Goal: Task Accomplishment & Management: Complete application form

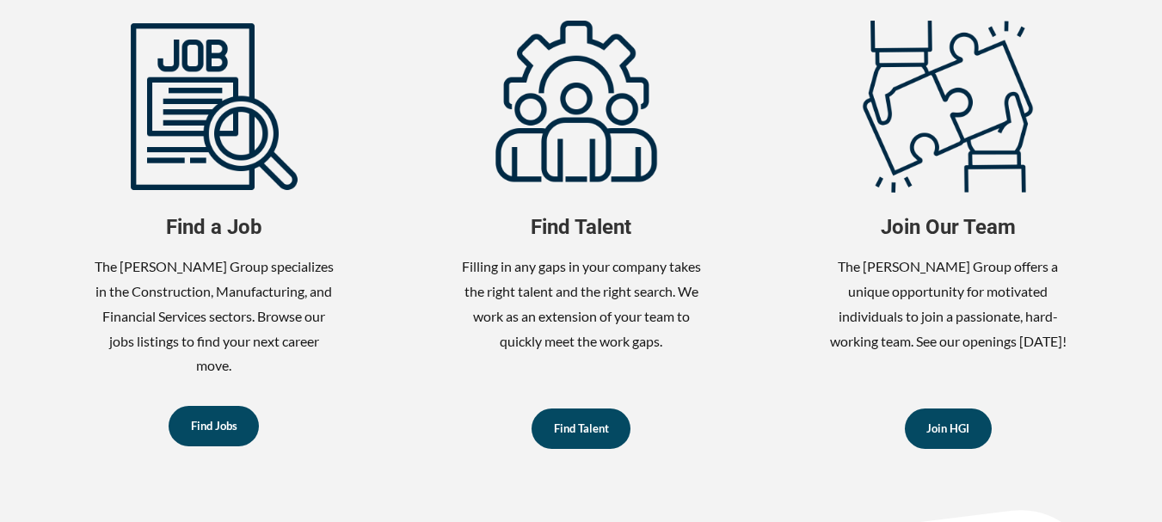
scroll to position [763, 0]
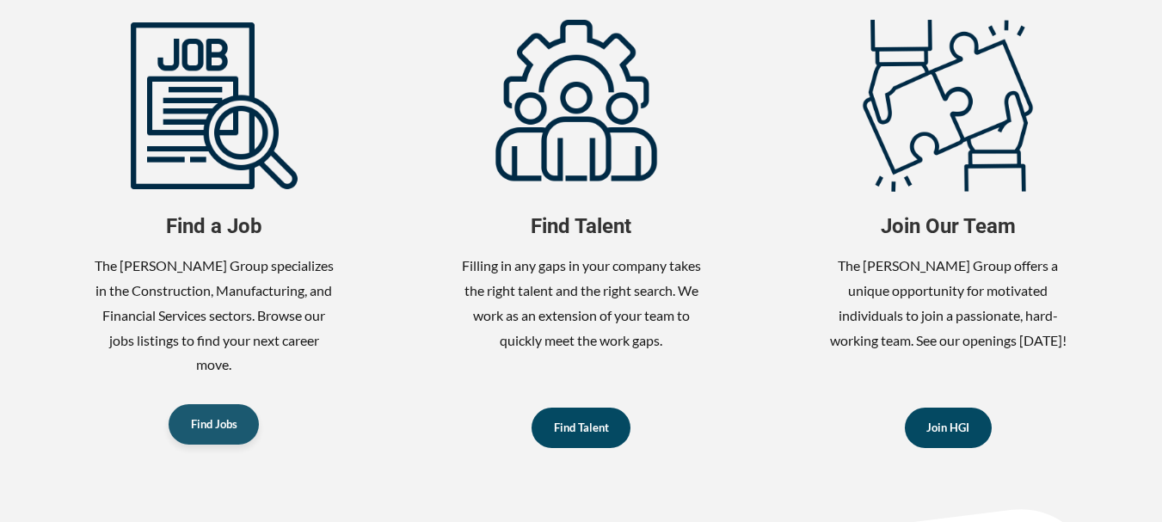
click at [221, 426] on span "Find Jobs" at bounding box center [214, 424] width 46 height 11
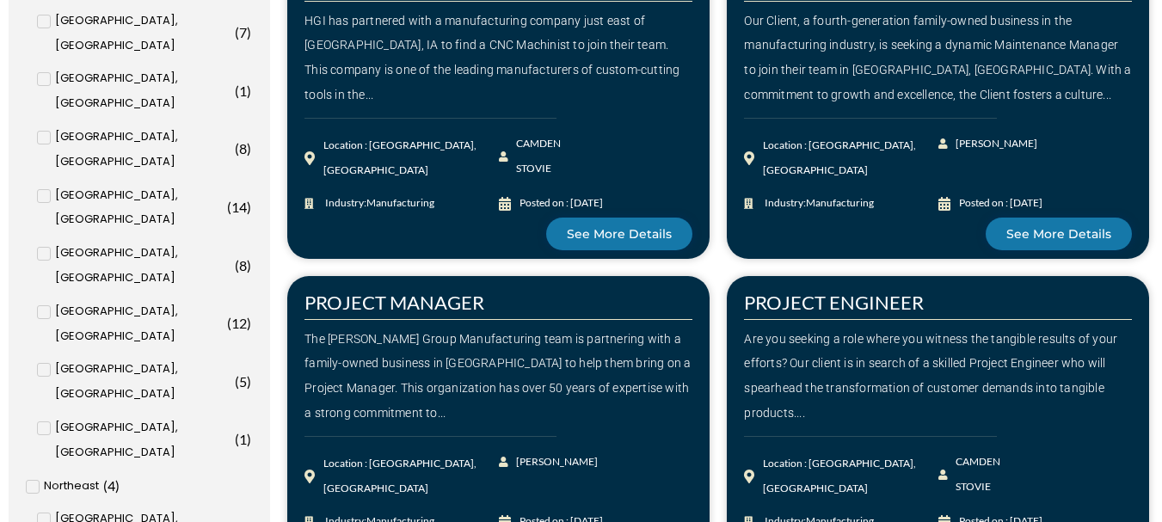
scroll to position [1103, 0]
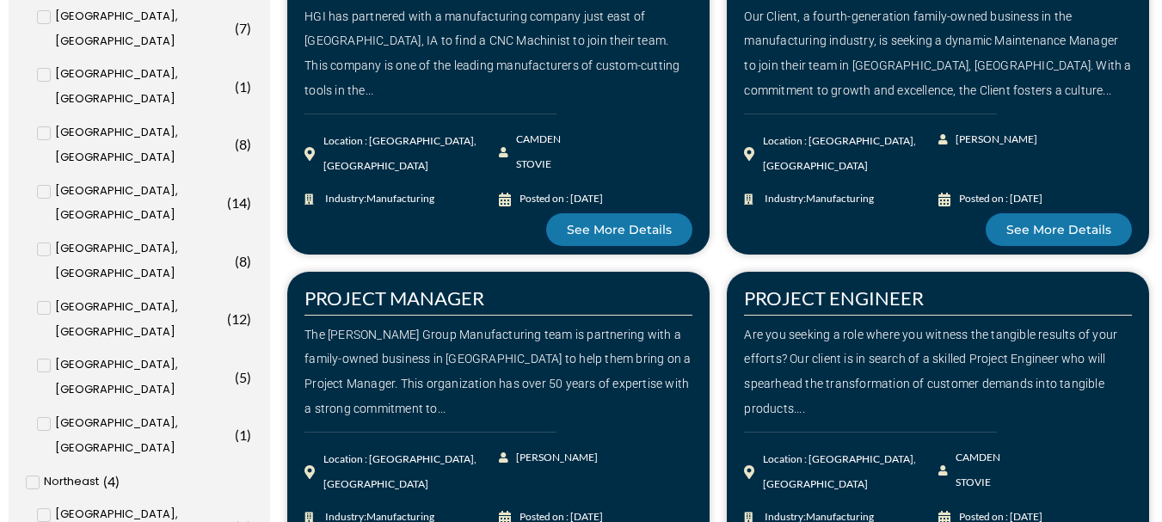
click at [0, 0] on input "Washington, DC ( 6 )" at bounding box center [0, 0] width 0 height 0
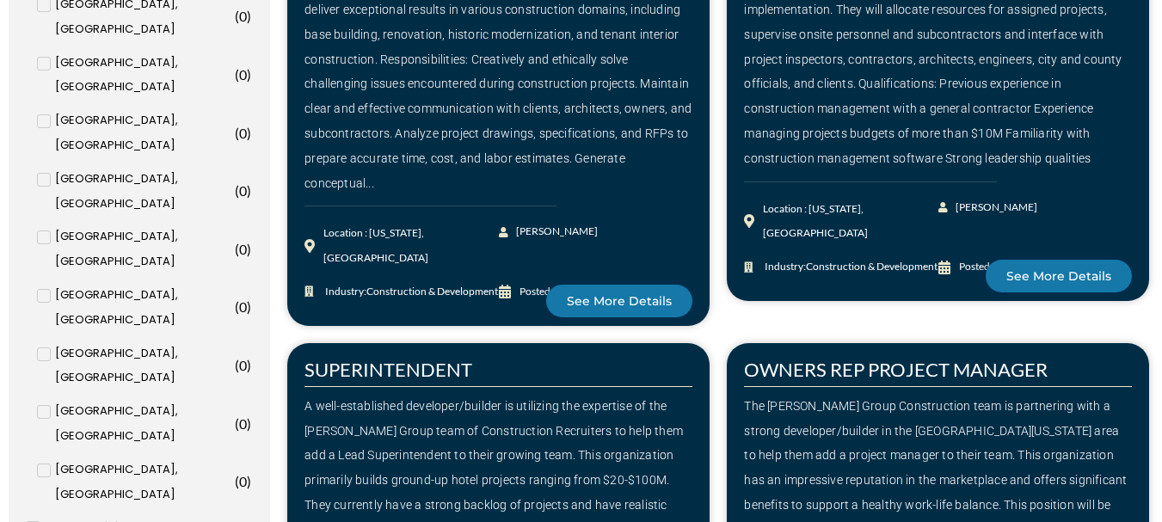
scroll to position [1095, 0]
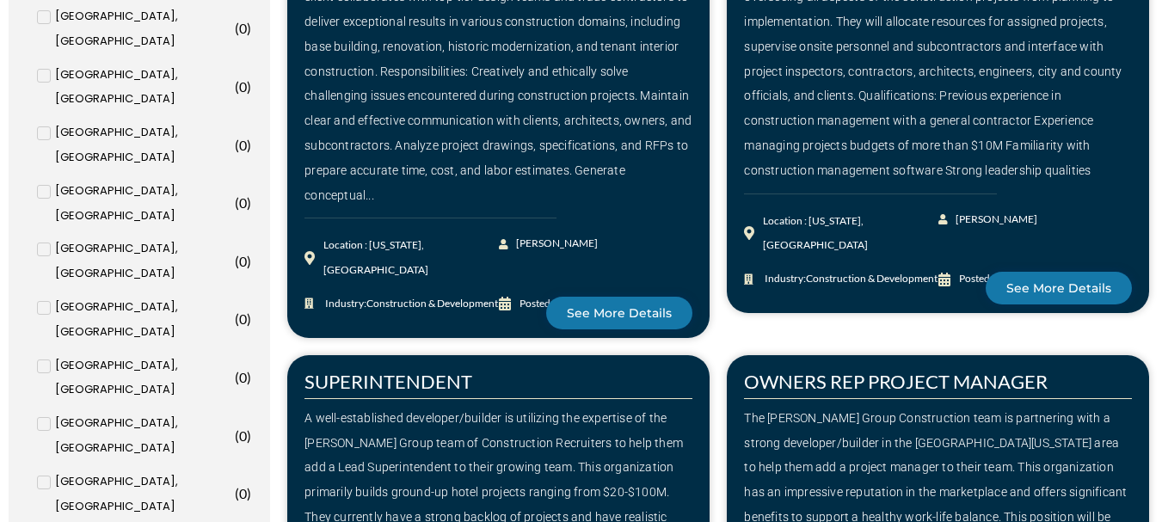
click at [0, 0] on input "Baltimore, MD ( 0 )" at bounding box center [0, 0] width 0 height 0
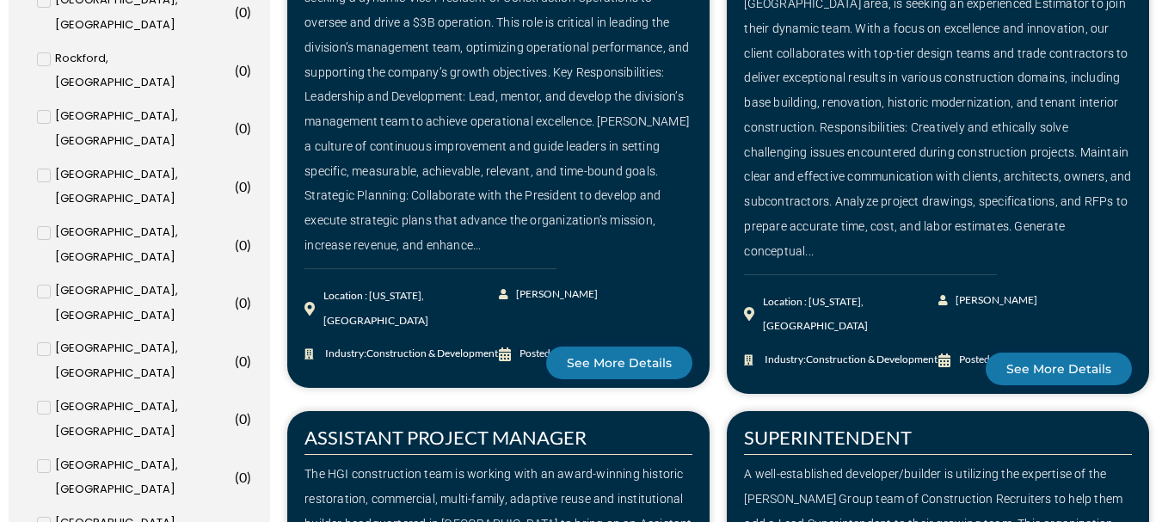
scroll to position [997, 0]
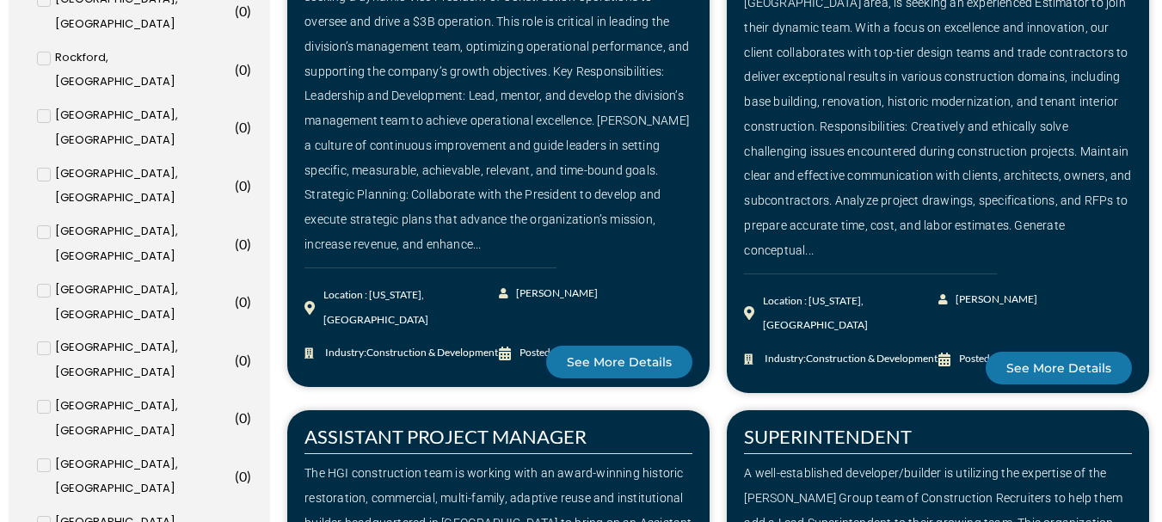
click at [0, 0] on input "Mid Atlantic ( 7 )" at bounding box center [0, 0] width 0 height 0
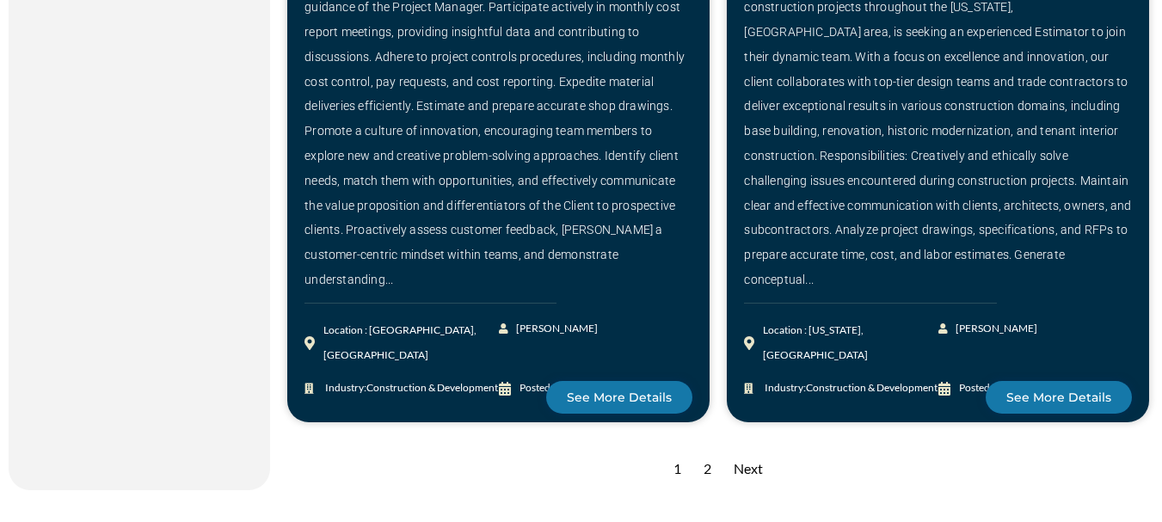
scroll to position [2440, 0]
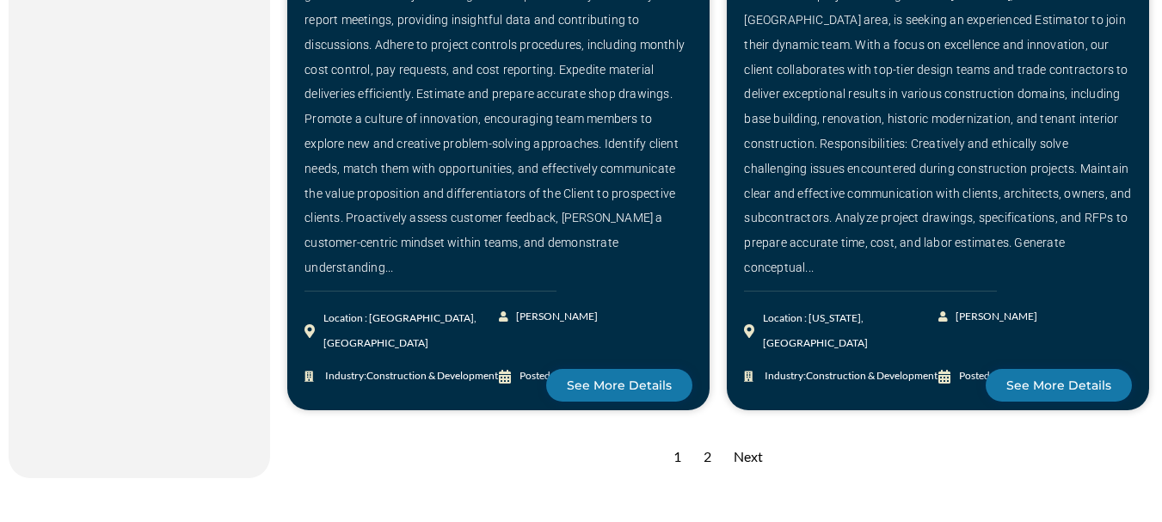
click at [703, 436] on div "2" at bounding box center [707, 457] width 25 height 42
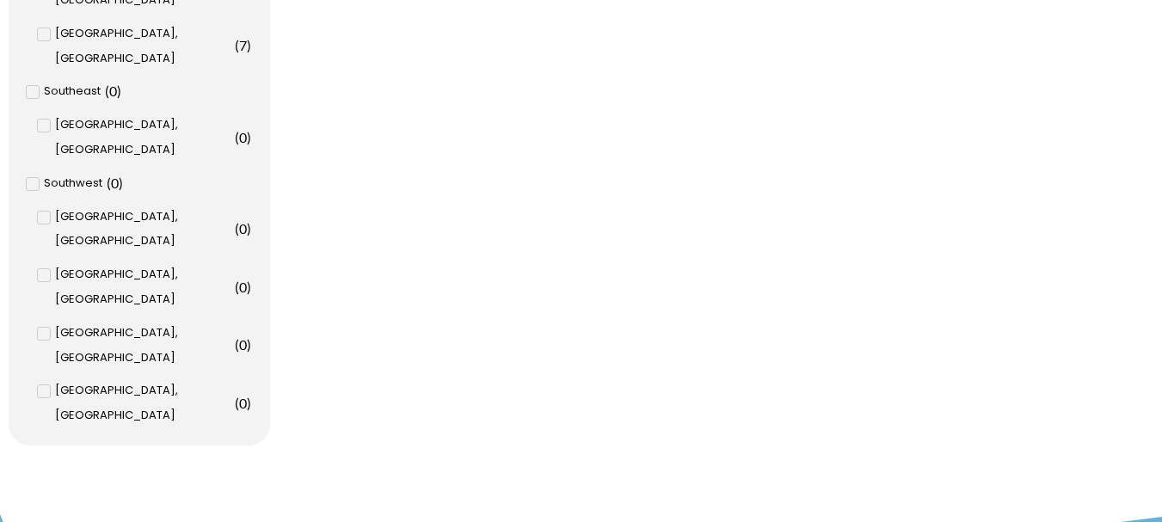
scroll to position [1859, 0]
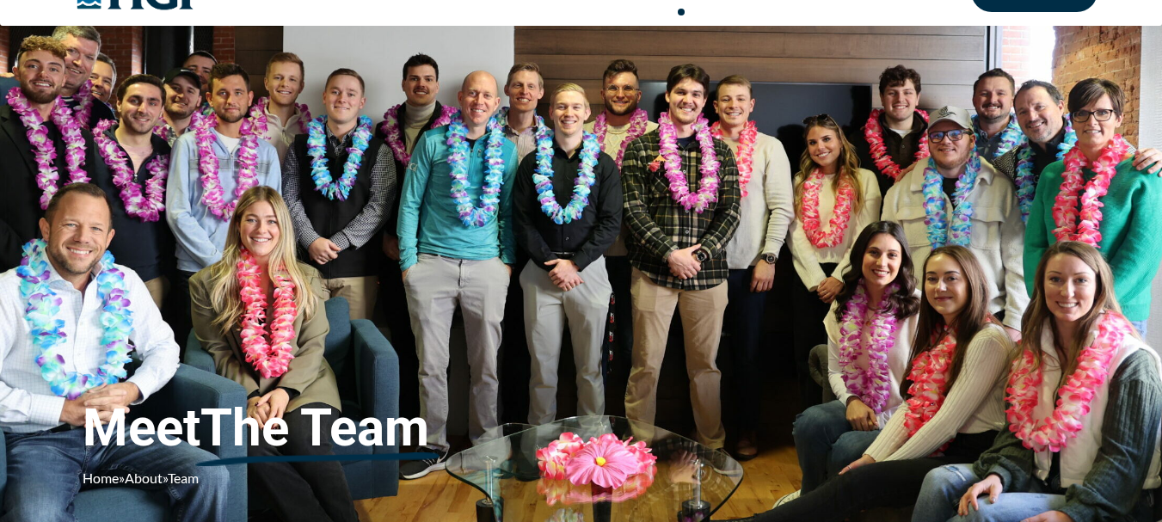
scroll to position [34, 0]
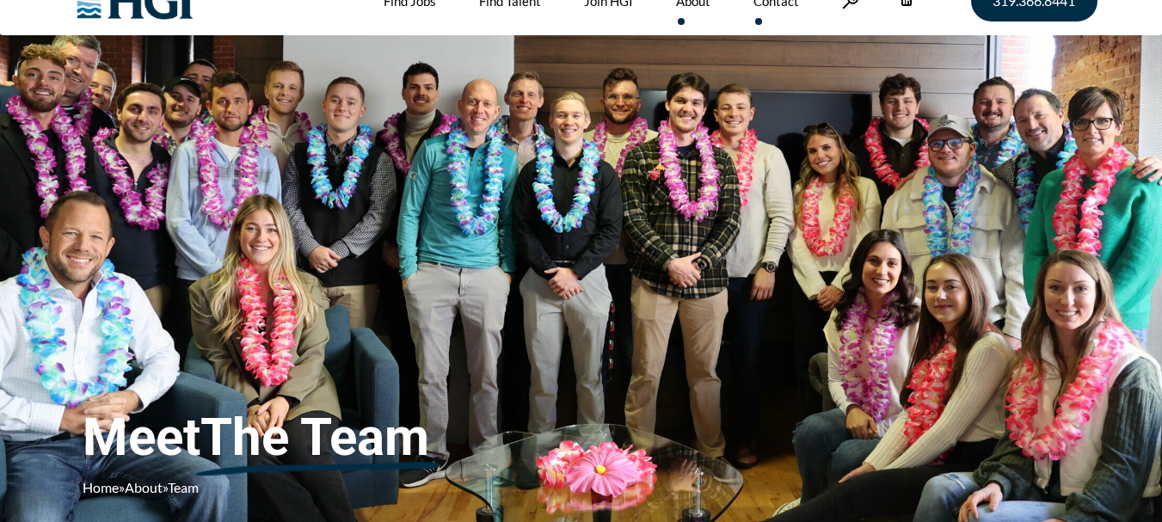
click at [771, 2] on link "Contact" at bounding box center [776, 0] width 46 height 69
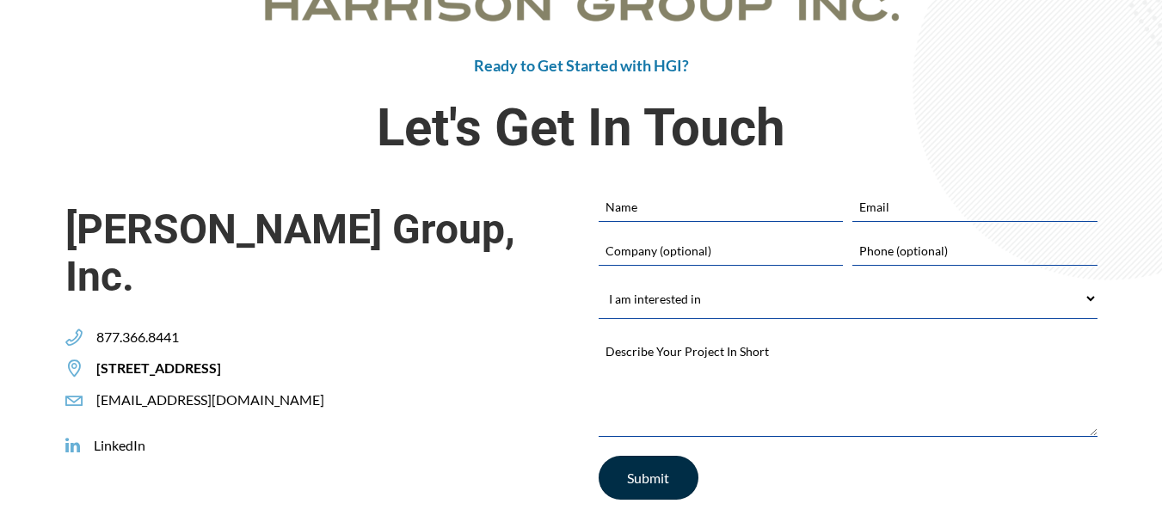
scroll to position [428, 0]
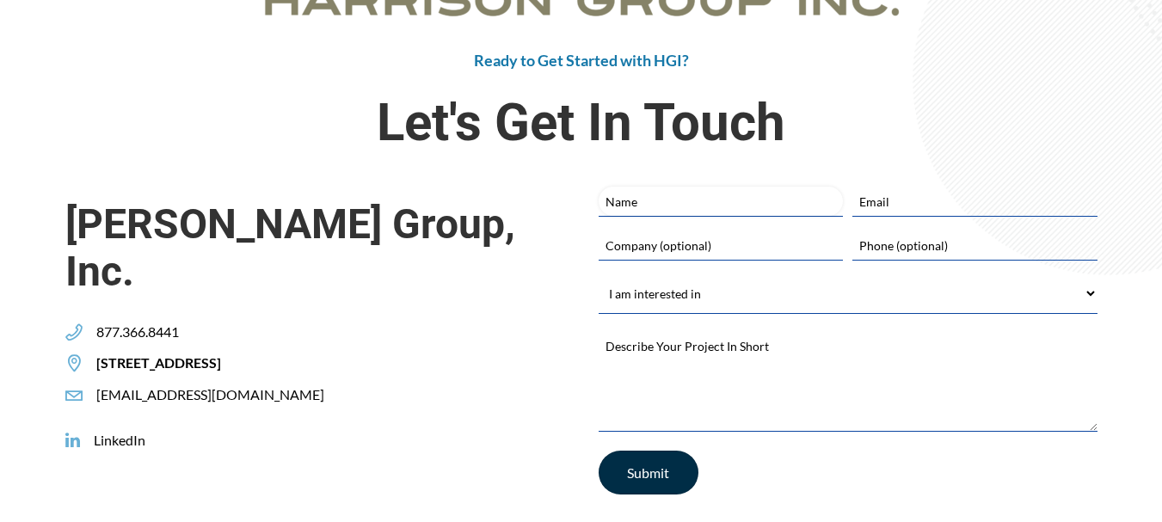
click at [630, 194] on input "Name" at bounding box center [720, 201] width 244 height 29
click at [630, 194] on input "[PERSON_NAME]" at bounding box center [720, 201] width 244 height 29
type input "[PERSON_NAME]"
type input "[EMAIL_ADDRESS][DOMAIN_NAME]"
click at [911, 254] on input "Phone (optional)" at bounding box center [974, 244] width 244 height 29
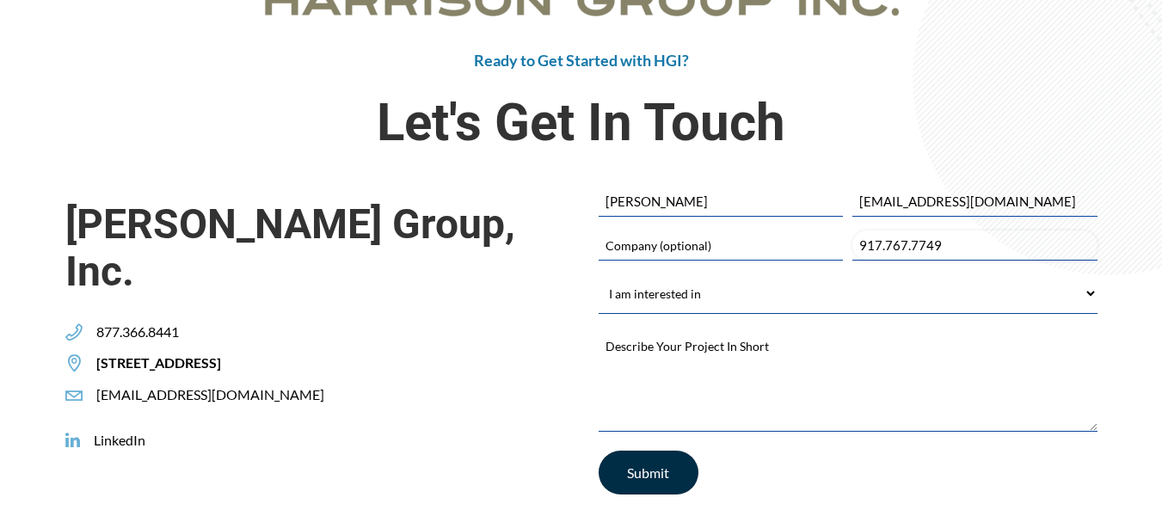
type input "917.767.7749"
click at [862, 309] on select "I am interested in Finding a Job Building My Team Joining HGI Other" at bounding box center [847, 293] width 499 height 39
select select "Finding a Job"
click at [598, 274] on select "I am interested in Finding a Job Building My Team Joining HGI Other" at bounding box center [847, 293] width 499 height 39
click at [760, 343] on textarea "Describe Your Project In Short *" at bounding box center [847, 379] width 499 height 103
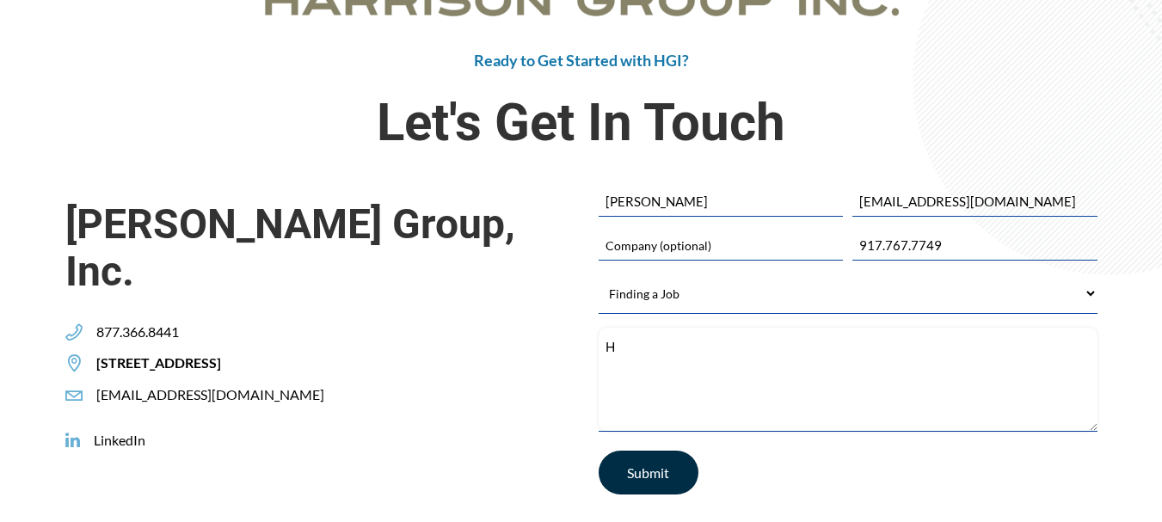
type textarea "H"
click at [1016, 342] on textarea "Good afternoon, I received a notification from LinkedIn concerning a role" at bounding box center [847, 379] width 499 height 103
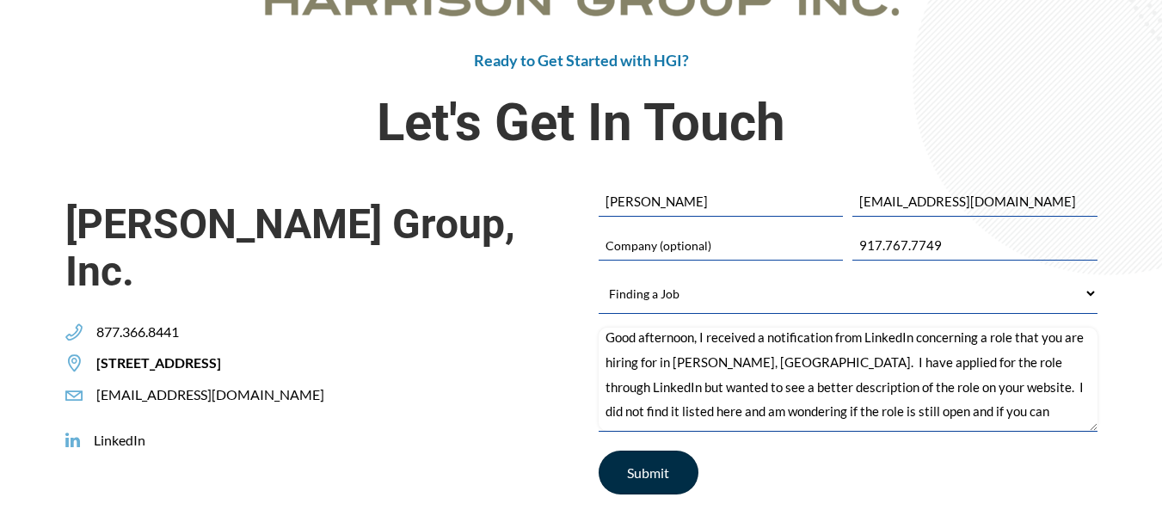
scroll to position [23, 0]
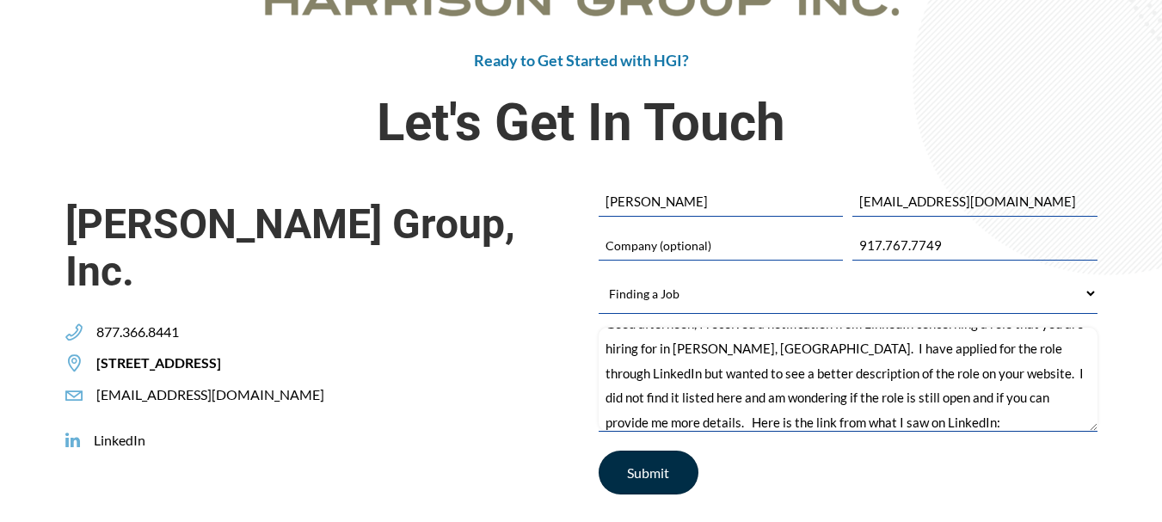
paste textarea "Harrison Group, Inc.: Director of Operations https://www.linkedin.com/jobs/view…"
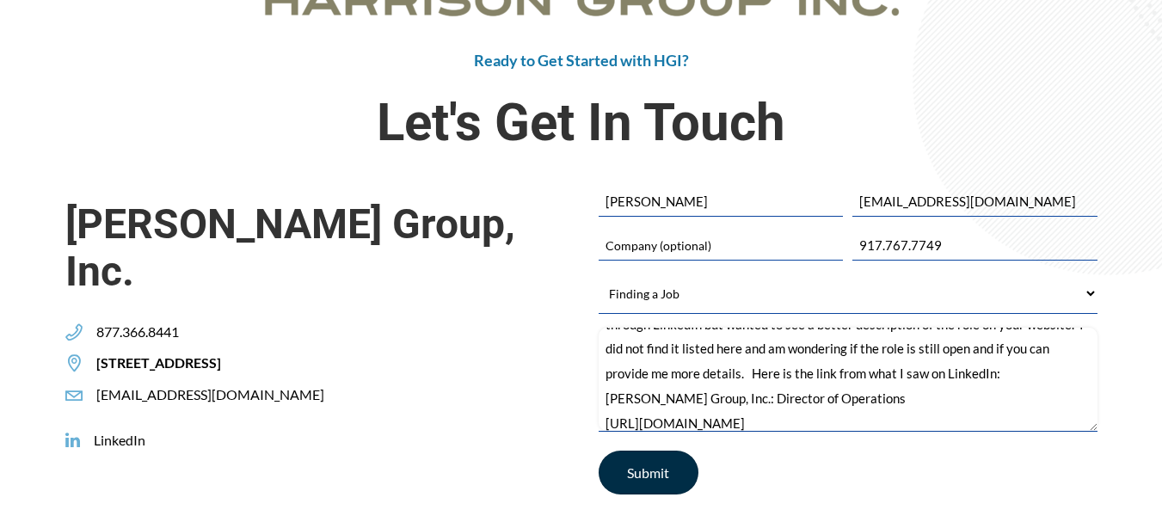
click at [804, 393] on textarea "Good afternoon, I received a notification from LinkedIn concerning a role that …" at bounding box center [847, 379] width 499 height 103
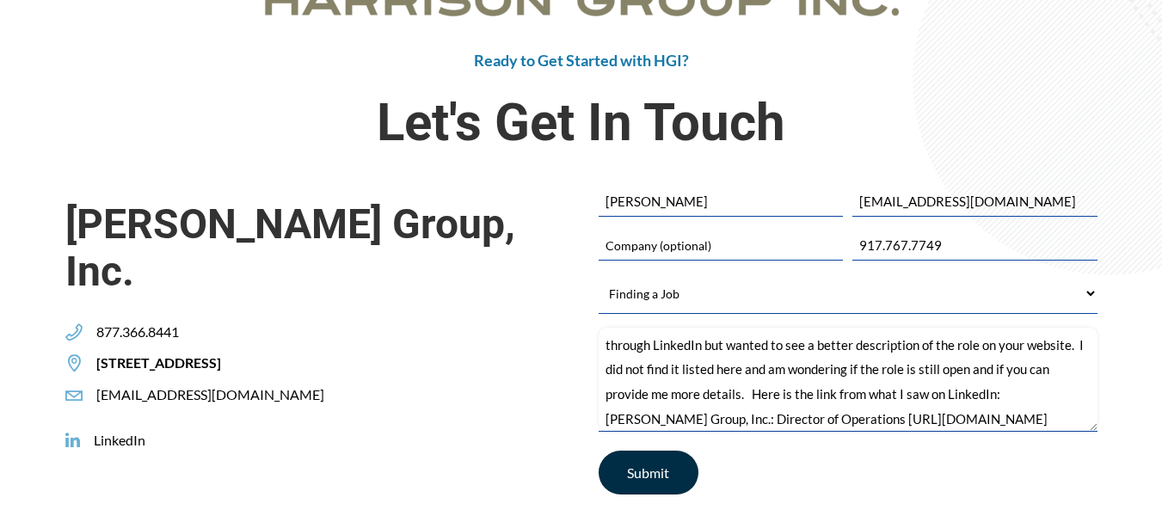
scroll to position [0, 0]
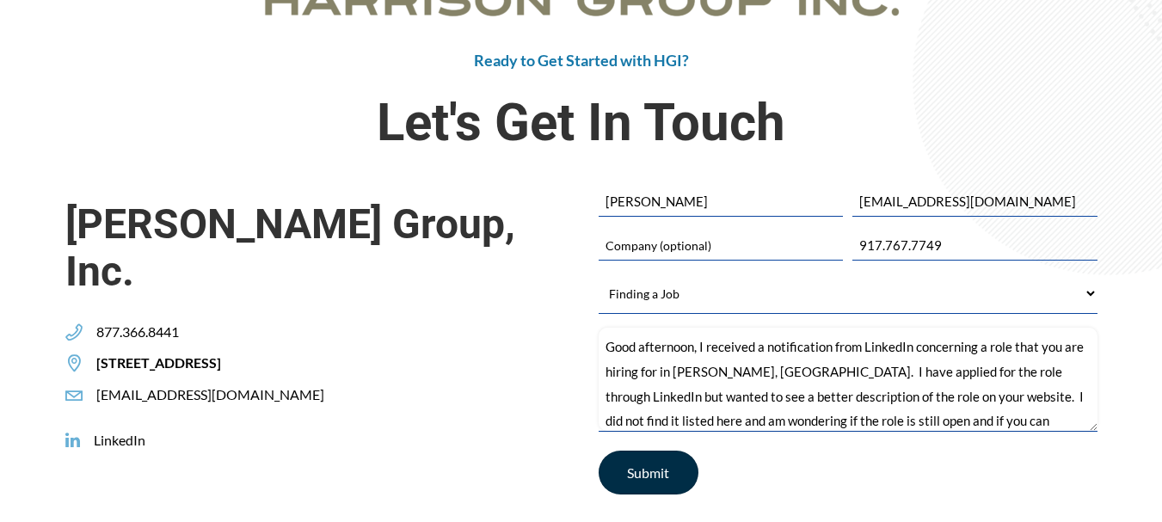
drag, startPoint x: 985, startPoint y: 426, endPoint x: 592, endPoint y: 325, distance: 406.4
click at [592, 325] on div "Contact Form " * " indicates required fields Name Alex Finkel Email * alexandre…" at bounding box center [847, 351] width 533 height 328
type textarea "Good afternoon, I received a notification from LinkedIn concerning a role that …"
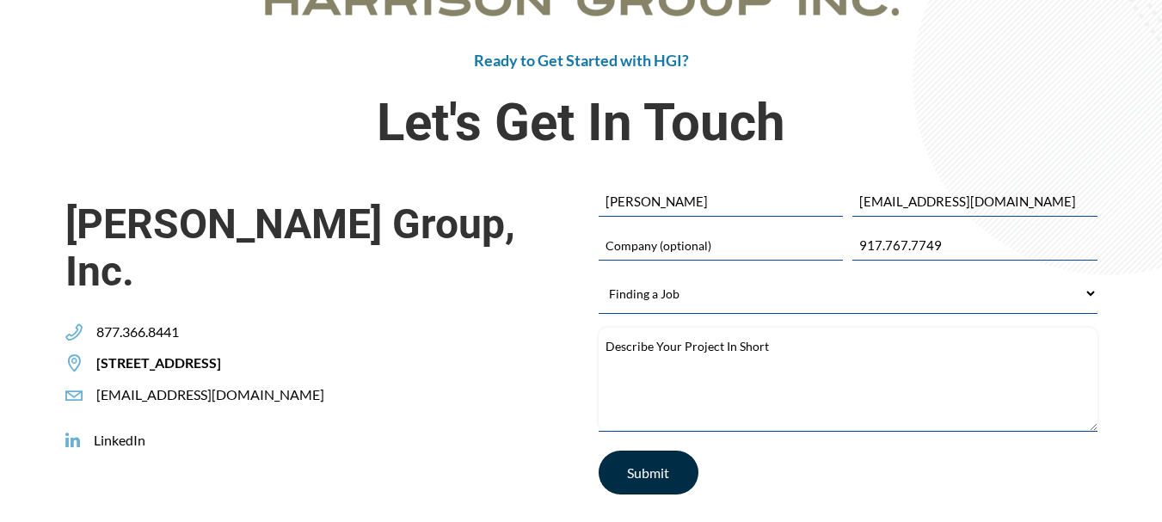
paste textarea "Hi [Name], Good afternoon. I received a notification from LinkedIn about a Dire…"
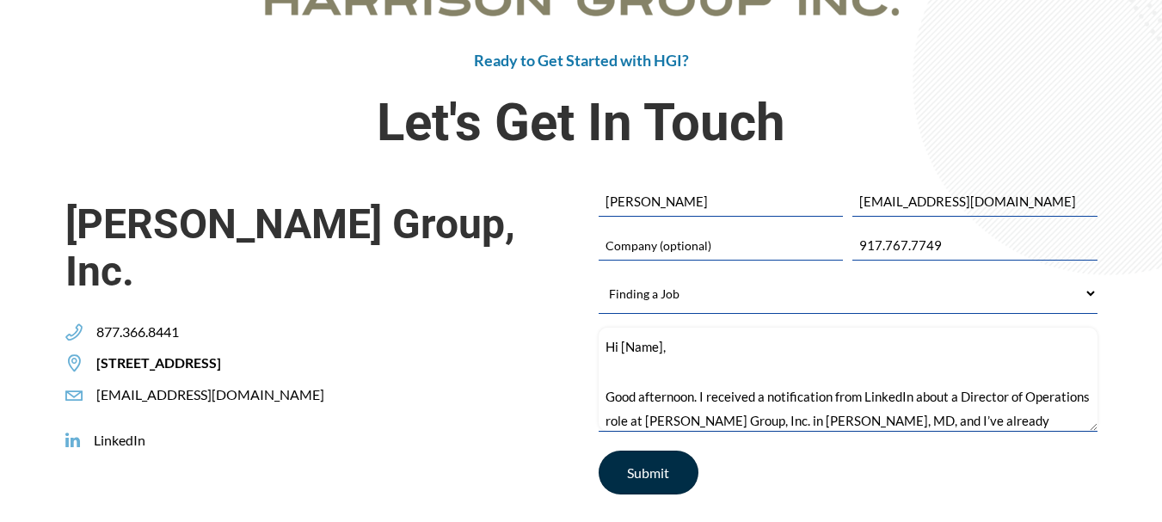
scroll to position [295, 0]
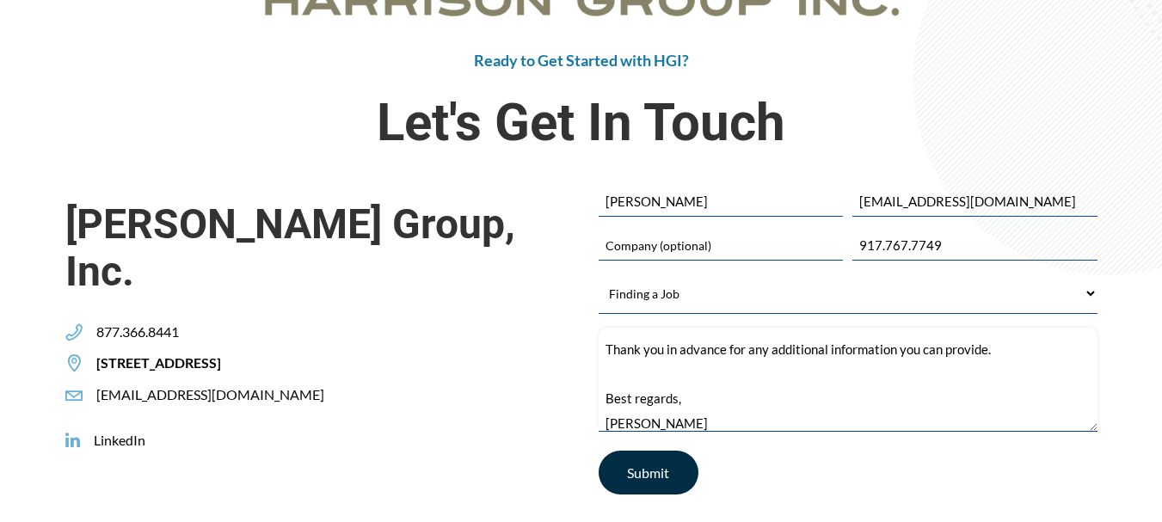
click at [675, 377] on textarea "Hi [Name], Good afternoon. I received a notification from LinkedIn about a Dire…" at bounding box center [847, 379] width 499 height 103
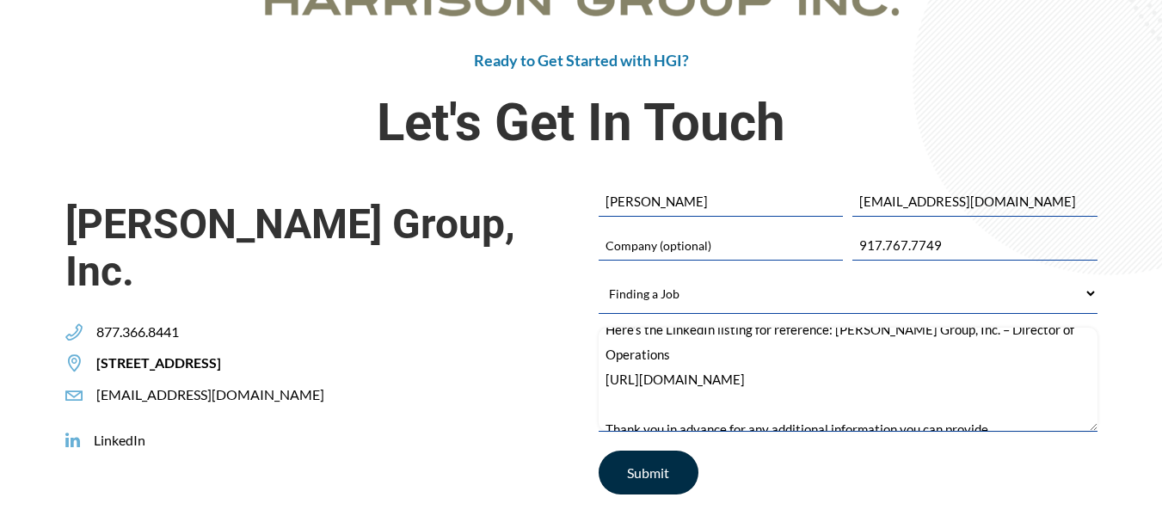
scroll to position [208, 0]
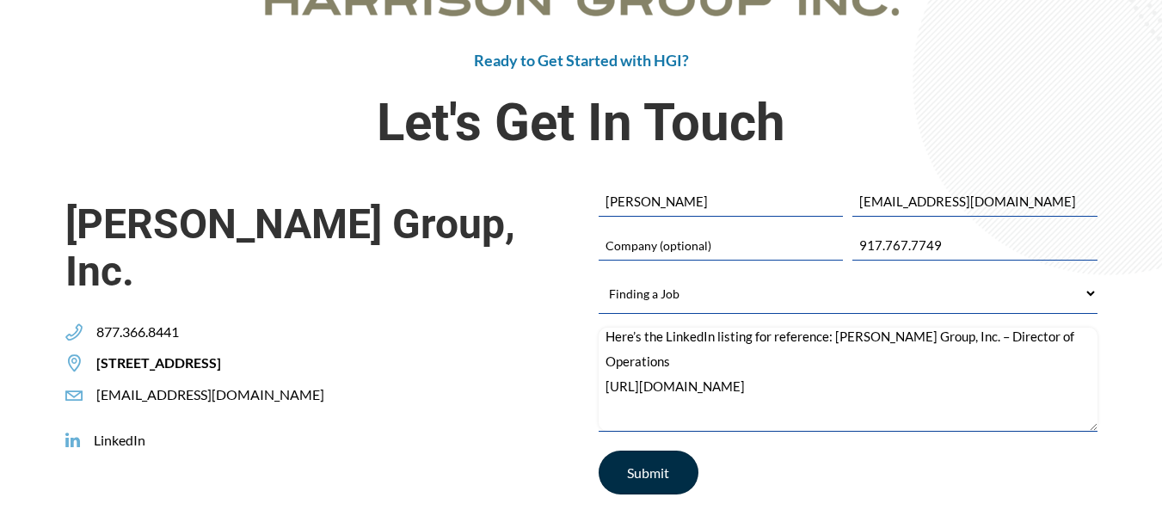
click at [644, 404] on textarea "Hi [Name], Good afternoon. I received a notification from LinkedIn about a Dire…" at bounding box center [847, 379] width 499 height 103
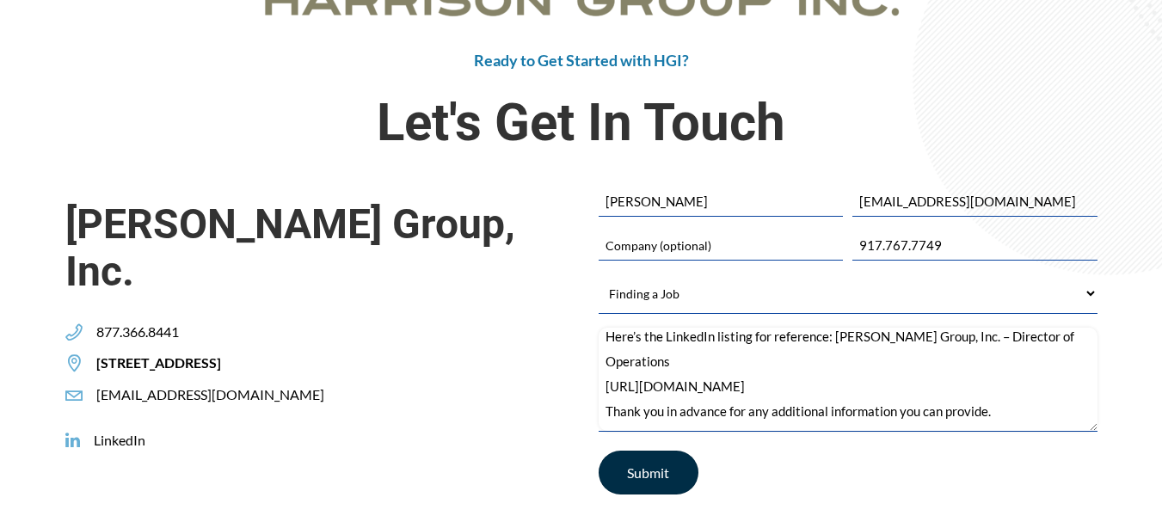
click at [696, 365] on textarea "Hi [Name], Good afternoon. I received a notification from LinkedIn about a Dire…" at bounding box center [847, 379] width 499 height 103
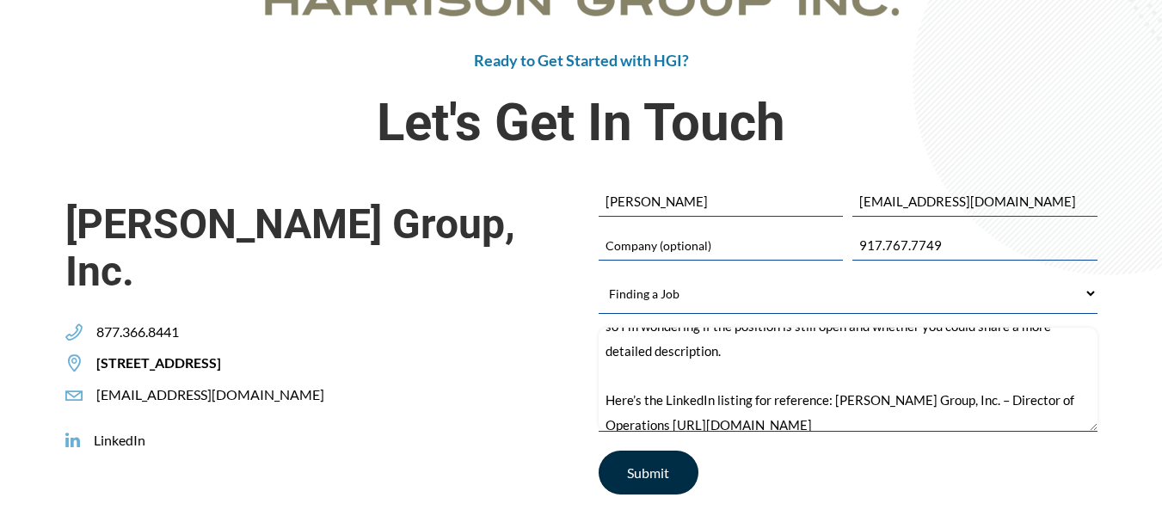
scroll to position [144, 0]
click at [696, 365] on textarea "Hi [Name], Good afternoon. I received a notification from LinkedIn about a Dire…" at bounding box center [847, 379] width 499 height 103
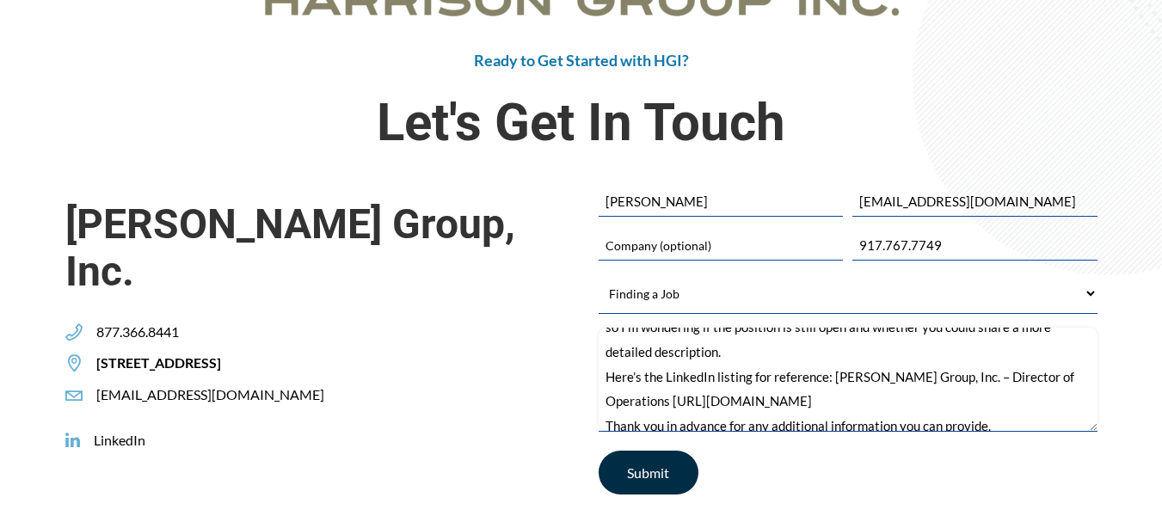
scroll to position [0, 0]
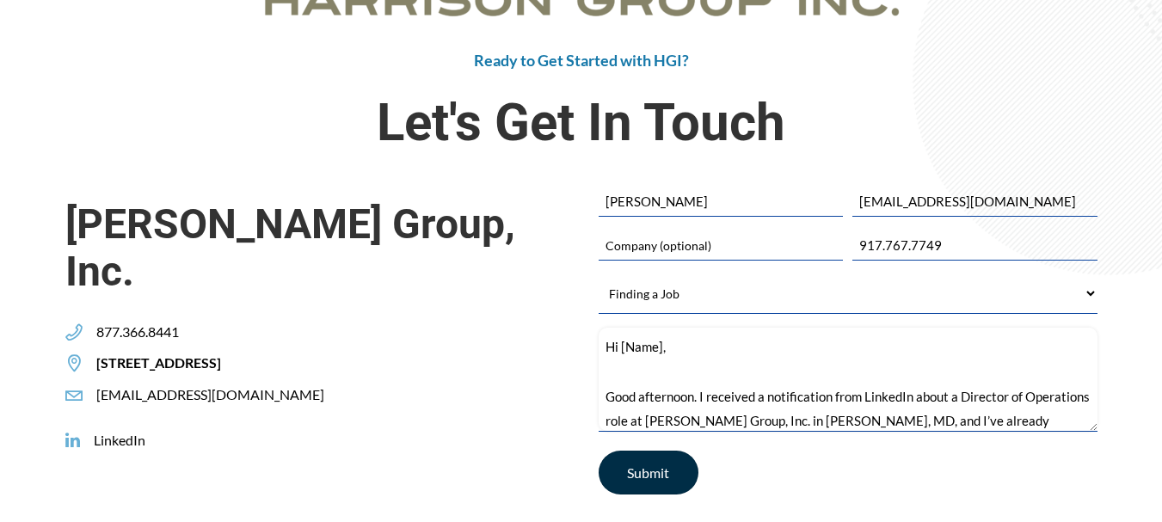
click at [690, 361] on textarea "Hi [Name], Good afternoon. I received a notification from LinkedIn about a Dire…" at bounding box center [847, 379] width 499 height 103
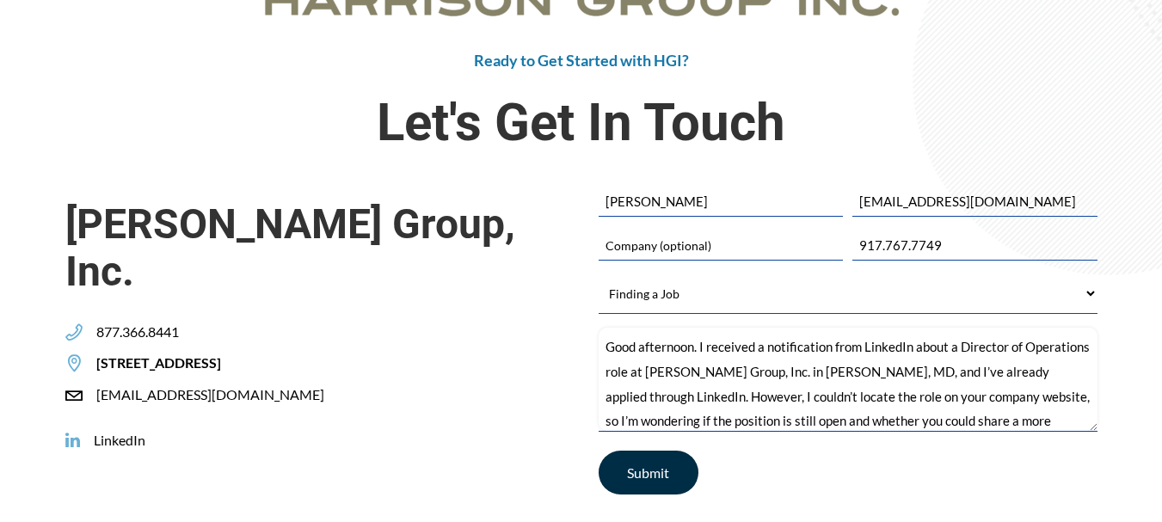
type textarea "Good afternoon. I received a notification from LinkedIn about a Director of Ope…"
click at [292, 386] on div "[EMAIL_ADDRESS][DOMAIN_NAME]" at bounding box center [201, 395] width 273 height 18
click at [291, 386] on div "[EMAIL_ADDRESS][DOMAIN_NAME]" at bounding box center [201, 395] width 273 height 18
click at [285, 386] on div "[EMAIL_ADDRESS][DOMAIN_NAME]" at bounding box center [201, 395] width 273 height 18
copy div "[EMAIL_ADDRESS][DOMAIN_NAME]"
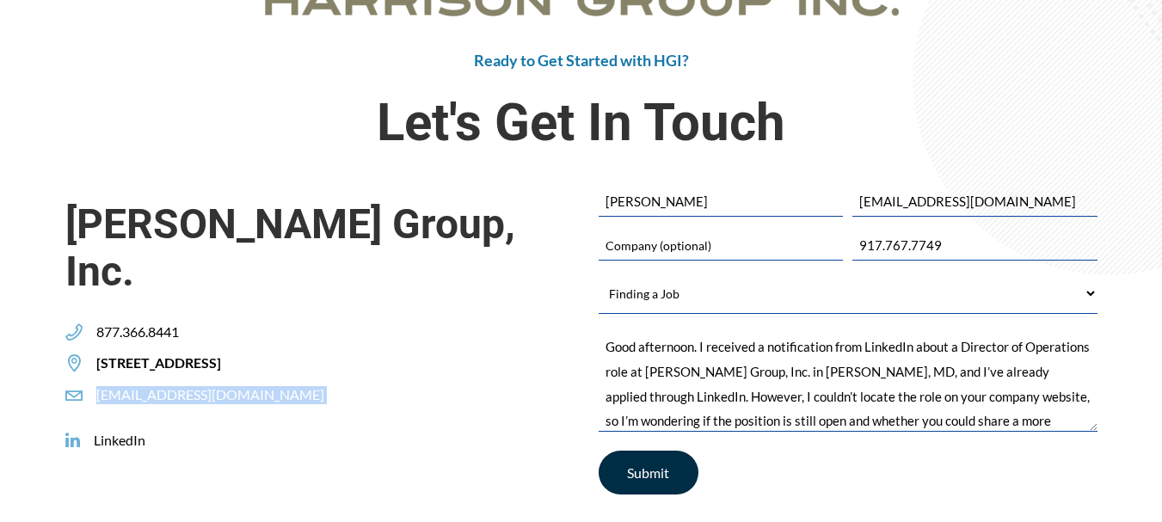
click at [650, 473] on input "Submit" at bounding box center [648, 473] width 100 height 44
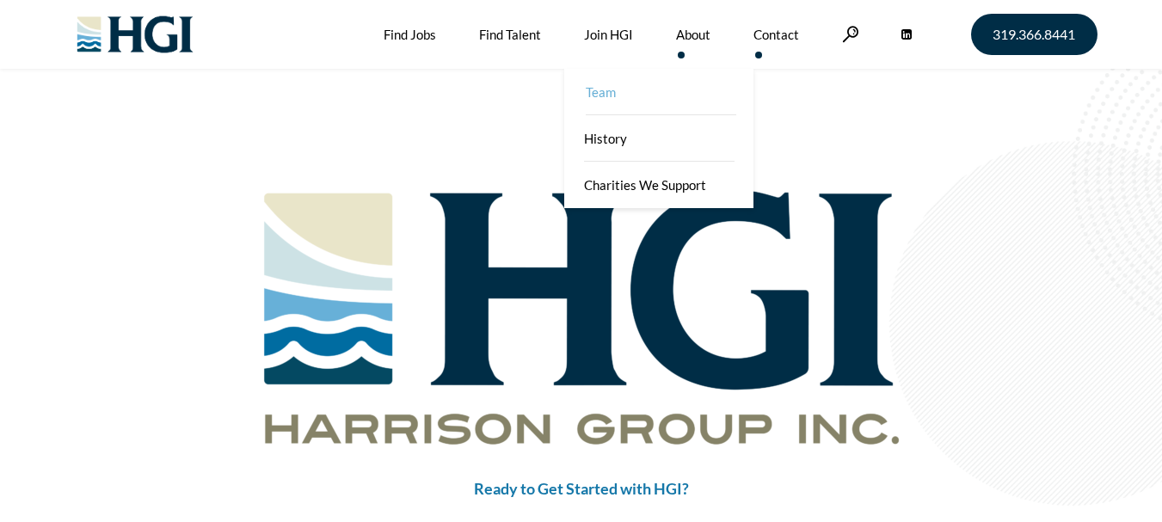
click at [616, 95] on link "Team" at bounding box center [660, 92] width 189 height 46
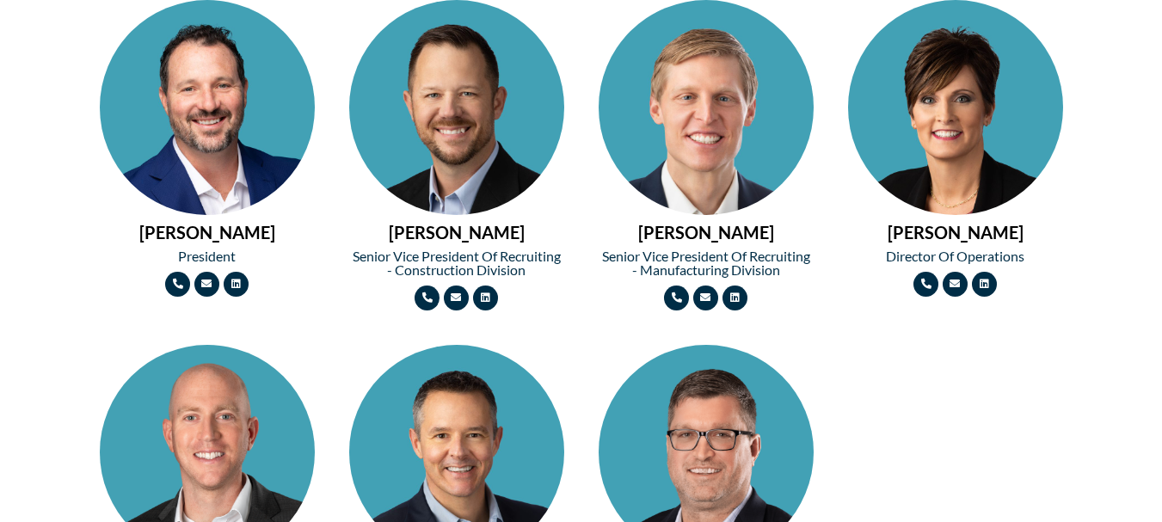
scroll to position [849, 0]
